Goal: Task Accomplishment & Management: Complete application form

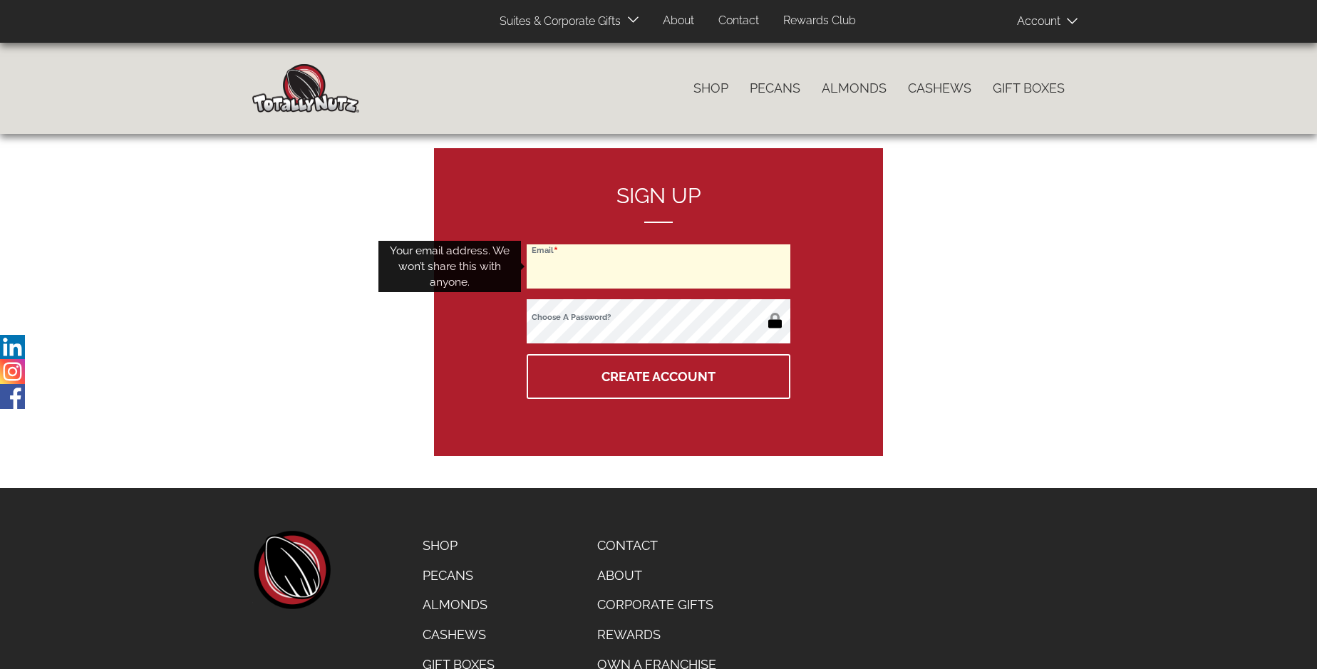
click at [658, 267] on input "Email" at bounding box center [659, 266] width 264 height 44
type input "[EMAIL_ADDRESS][DOMAIN_NAME]"
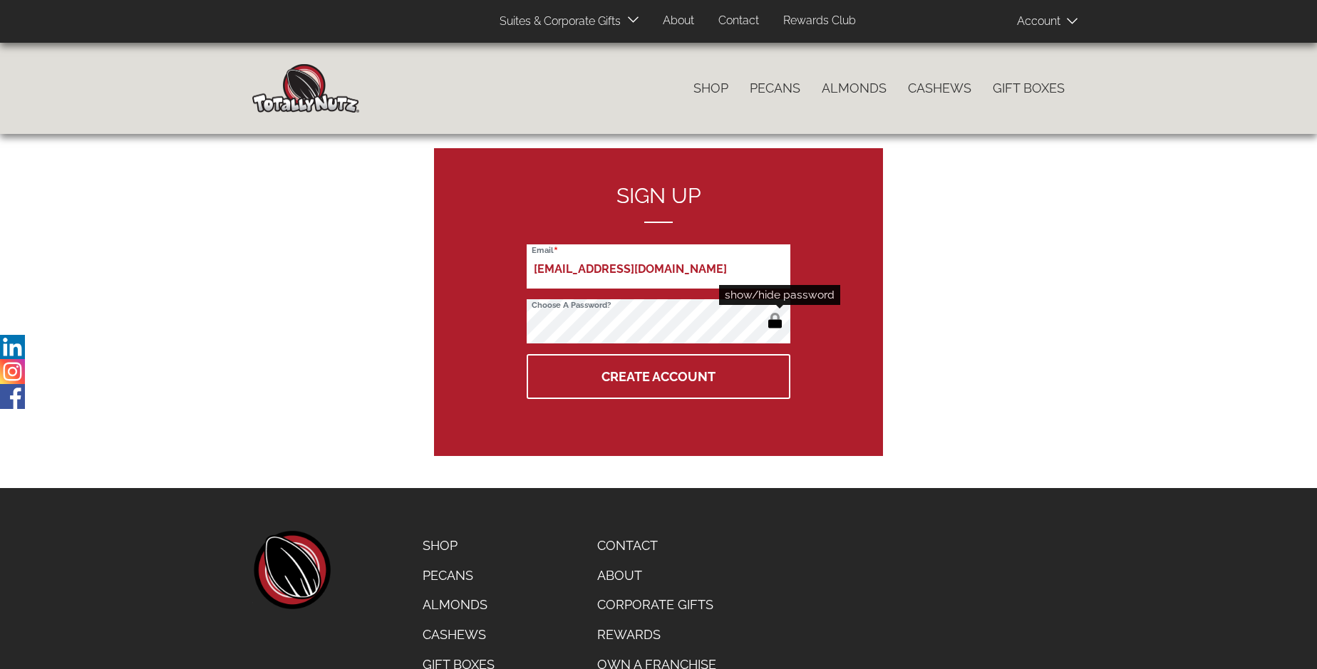
click at [775, 322] on button "button" at bounding box center [775, 322] width 24 height 23
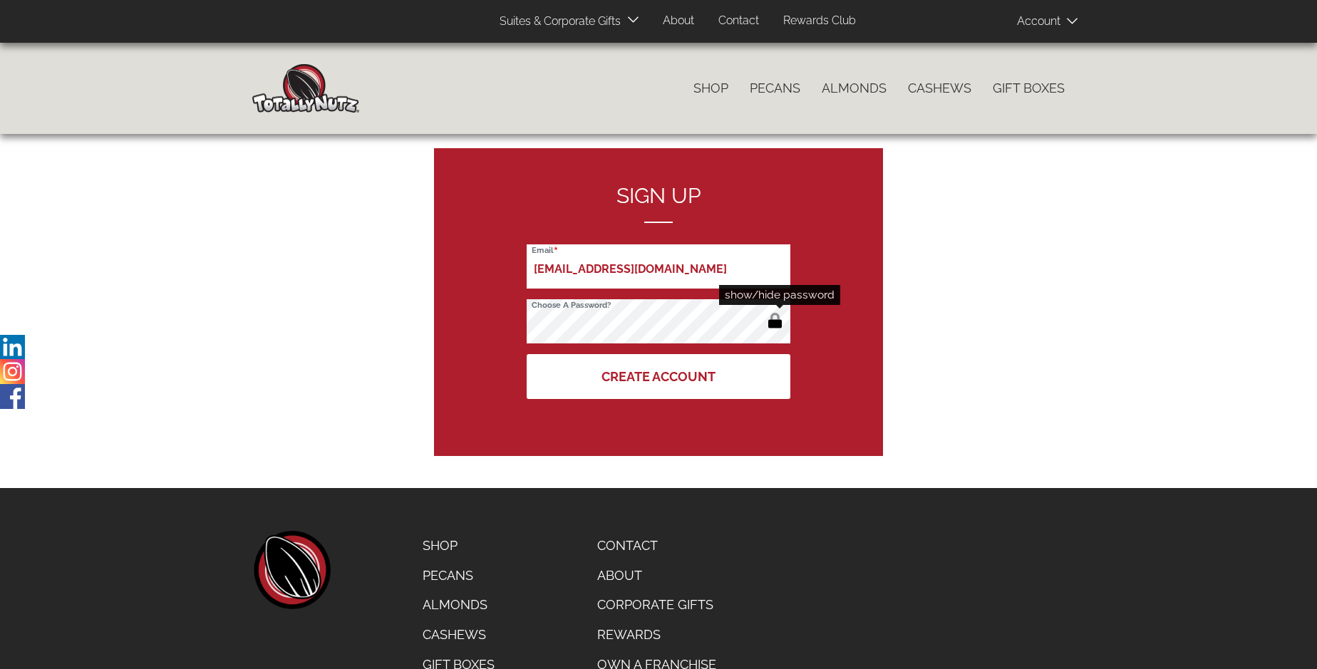
click at [658, 376] on button "Create Account" at bounding box center [659, 376] width 264 height 45
